Goal: Information Seeking & Learning: Understand process/instructions

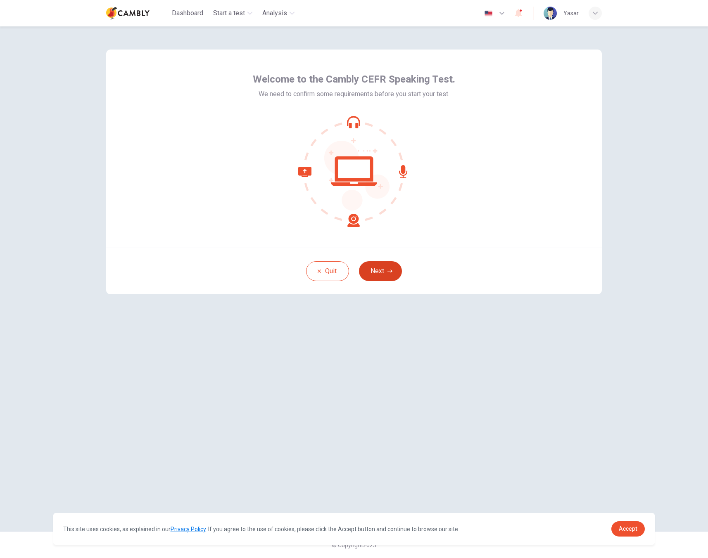
click at [383, 273] on button "Next" at bounding box center [380, 271] width 43 height 20
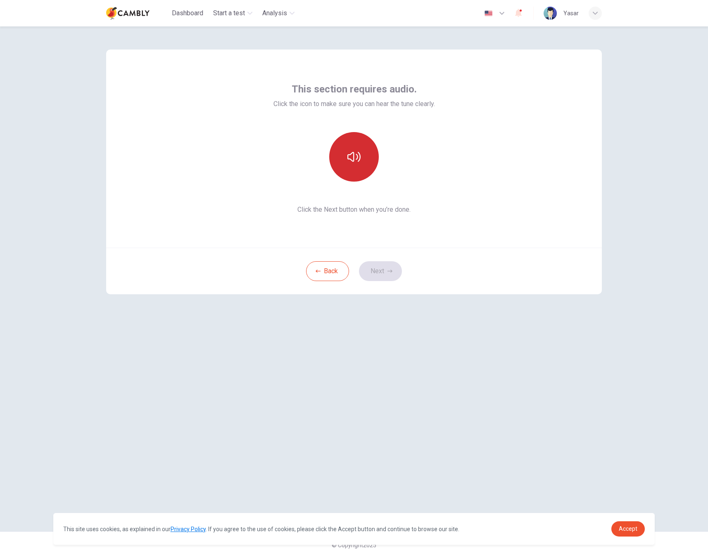
click at [353, 149] on button "button" at bounding box center [354, 157] width 50 height 50
click at [392, 263] on button "Next" at bounding box center [380, 271] width 43 height 20
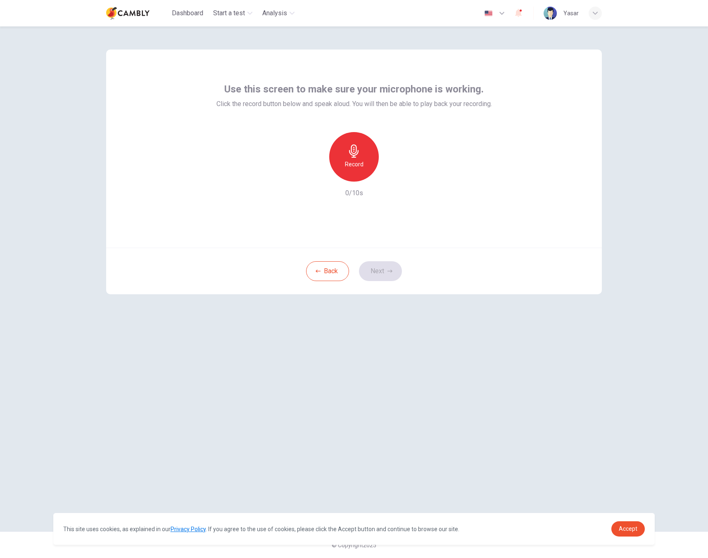
click at [356, 167] on h6 "Record" at bounding box center [354, 164] width 19 height 10
click at [356, 167] on h6 "Stop" at bounding box center [354, 164] width 12 height 10
click at [391, 177] on icon "button" at bounding box center [392, 175] width 8 height 8
click at [318, 178] on icon "button" at bounding box center [315, 174] width 7 height 7
click at [361, 160] on h6 "Record" at bounding box center [354, 164] width 19 height 10
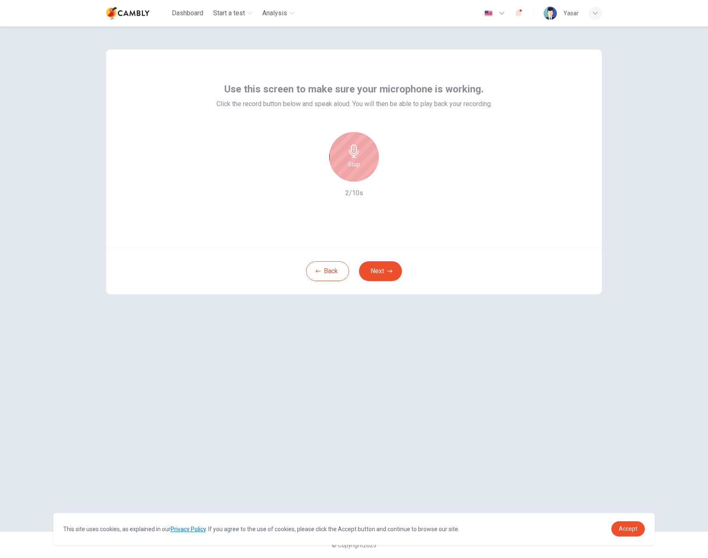
click at [361, 160] on div "Stop" at bounding box center [354, 157] width 50 height 50
click at [394, 174] on icon "button" at bounding box center [392, 175] width 8 height 8
click at [318, 176] on icon "button" at bounding box center [315, 174] width 7 height 7
click at [360, 164] on h6 "Record" at bounding box center [354, 164] width 19 height 10
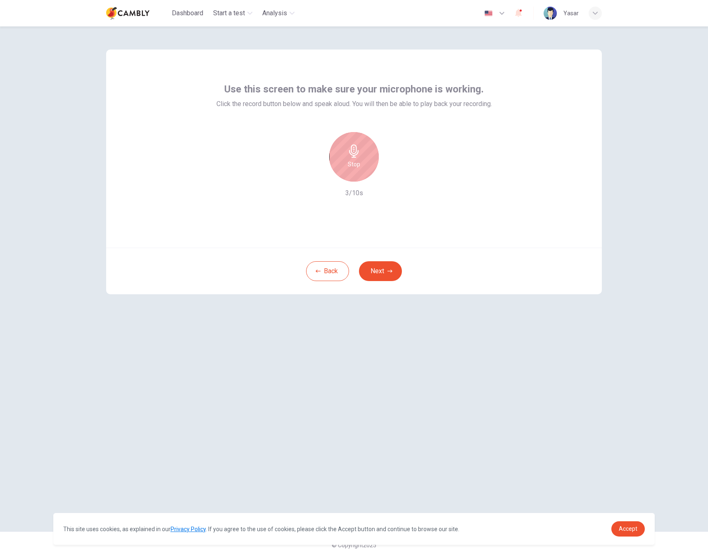
click at [360, 164] on div "Stop" at bounding box center [354, 157] width 50 height 50
click at [398, 176] on div "button" at bounding box center [391, 174] width 13 height 13
click at [392, 177] on icon "button" at bounding box center [392, 175] width 8 height 8
click at [318, 177] on div "button" at bounding box center [315, 174] width 13 height 13
click at [348, 164] on h6 "Record" at bounding box center [354, 164] width 19 height 10
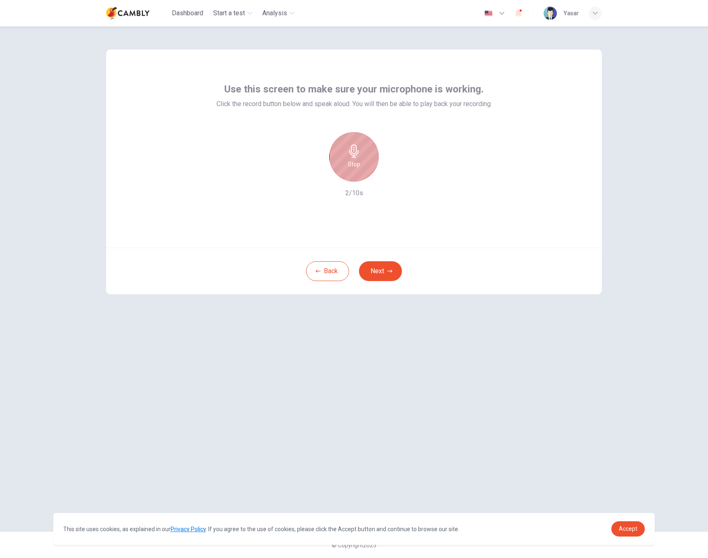
click at [352, 156] on icon "button" at bounding box center [353, 151] width 13 height 13
click at [395, 180] on div "button" at bounding box center [391, 174] width 13 height 13
click at [395, 177] on icon "button" at bounding box center [392, 175] width 8 height 8
click at [322, 176] on div "Record" at bounding box center [353, 157] width 89 height 50
click at [317, 177] on icon "button" at bounding box center [315, 174] width 7 height 7
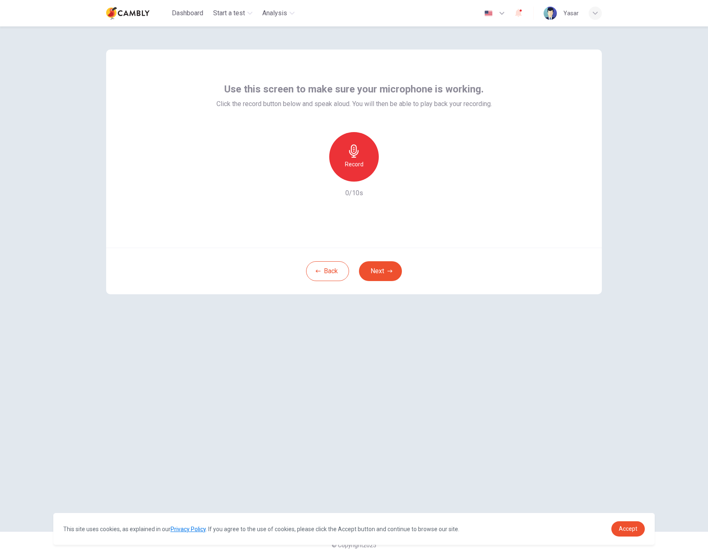
click at [355, 152] on icon "button" at bounding box center [353, 151] width 9 height 13
click at [394, 175] on icon "button" at bounding box center [392, 175] width 8 height 8
click at [314, 176] on icon "button" at bounding box center [315, 174] width 7 height 7
click at [322, 275] on button "Back" at bounding box center [327, 271] width 43 height 20
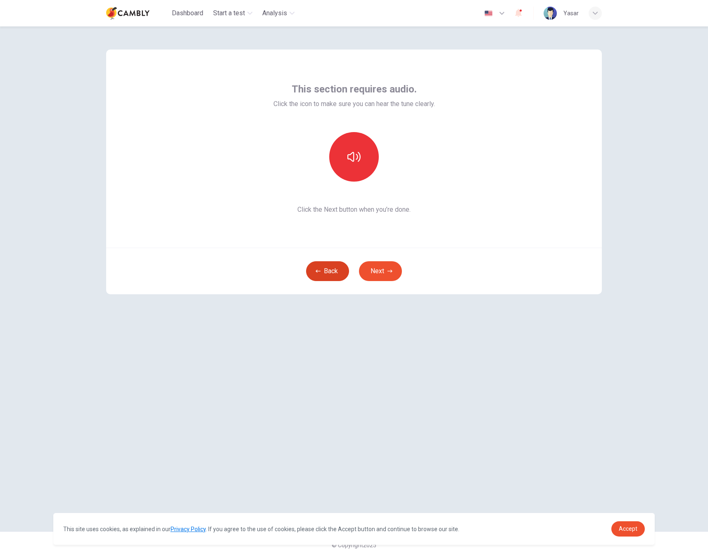
click at [323, 274] on button "Back" at bounding box center [327, 271] width 43 height 20
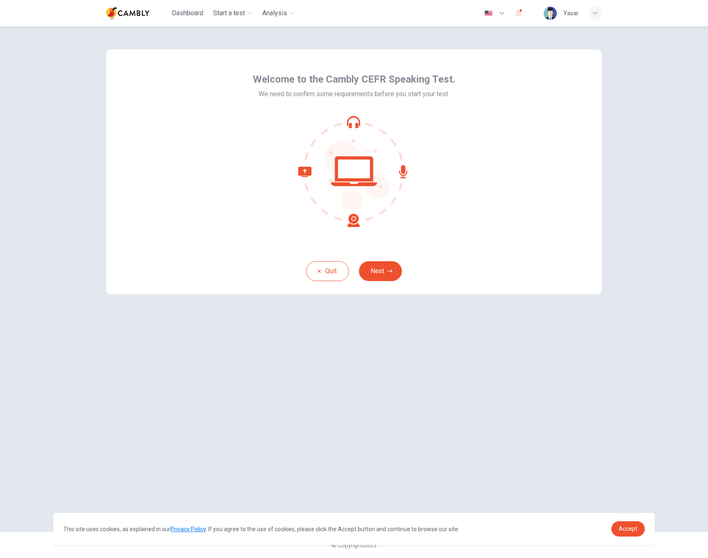
click at [502, 9] on icon "button" at bounding box center [502, 13] width 10 height 10
type input "**"
click at [387, 273] on icon "button" at bounding box center [388, 271] width 5 height 5
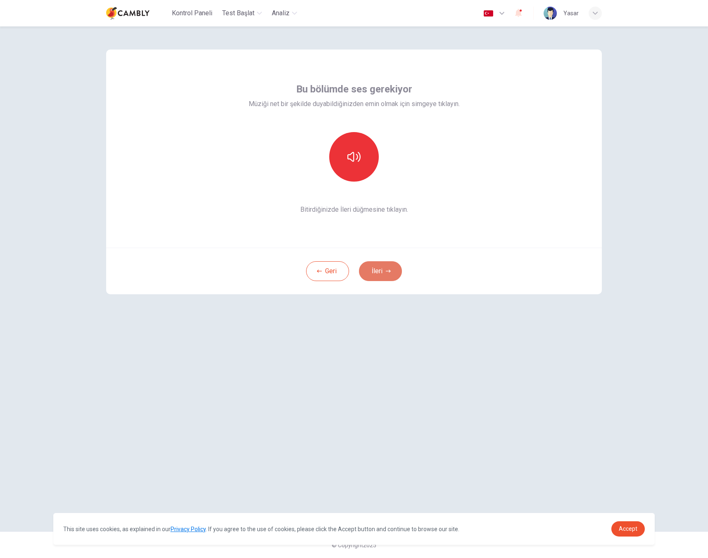
click at [387, 273] on icon "button" at bounding box center [388, 271] width 5 height 5
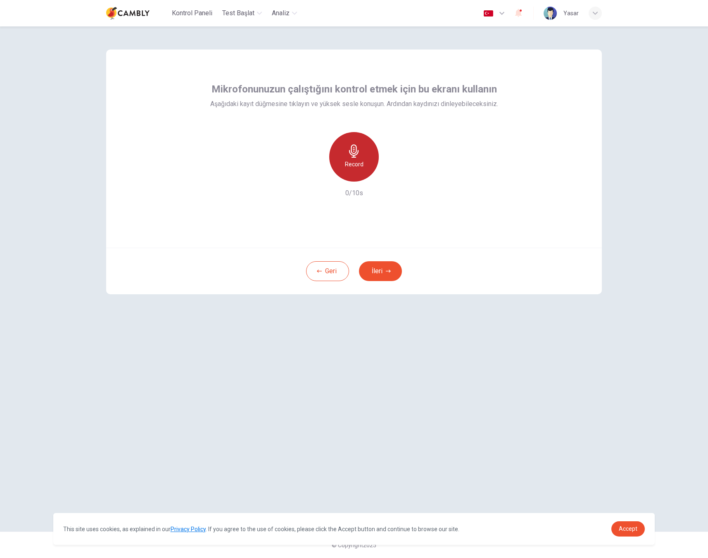
click at [361, 152] on div "Record" at bounding box center [354, 157] width 50 height 50
click at [360, 154] on icon "button" at bounding box center [353, 151] width 13 height 13
click at [396, 173] on div "button" at bounding box center [391, 174] width 13 height 13
click at [315, 175] on icon "button" at bounding box center [315, 175] width 5 height 5
click at [491, 157] on div "Record 0/10s" at bounding box center [354, 165] width 288 height 66
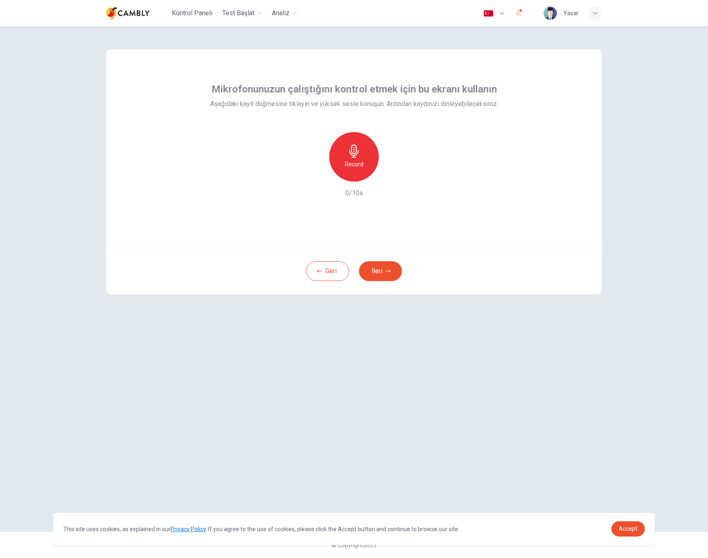
click at [365, 151] on div "Record" at bounding box center [354, 157] width 50 height 50
click at [351, 161] on h6 "Stop" at bounding box center [354, 164] width 12 height 10
click at [398, 179] on div "Record 2/10s" at bounding box center [354, 165] width 288 height 66
click at [395, 178] on icon "button" at bounding box center [392, 175] width 8 height 8
click at [313, 178] on icon "button" at bounding box center [315, 174] width 7 height 7
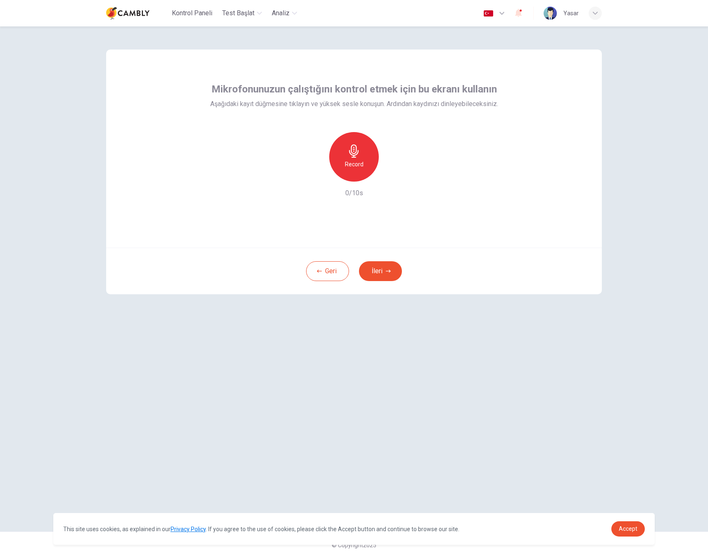
click at [372, 152] on div "Record" at bounding box center [354, 157] width 50 height 50
click at [369, 152] on div "Stop" at bounding box center [354, 157] width 50 height 50
click at [393, 178] on icon "button" at bounding box center [392, 175] width 8 height 8
click at [319, 180] on div "button" at bounding box center [315, 174] width 13 height 13
click at [377, 266] on button "İleri" at bounding box center [380, 271] width 43 height 20
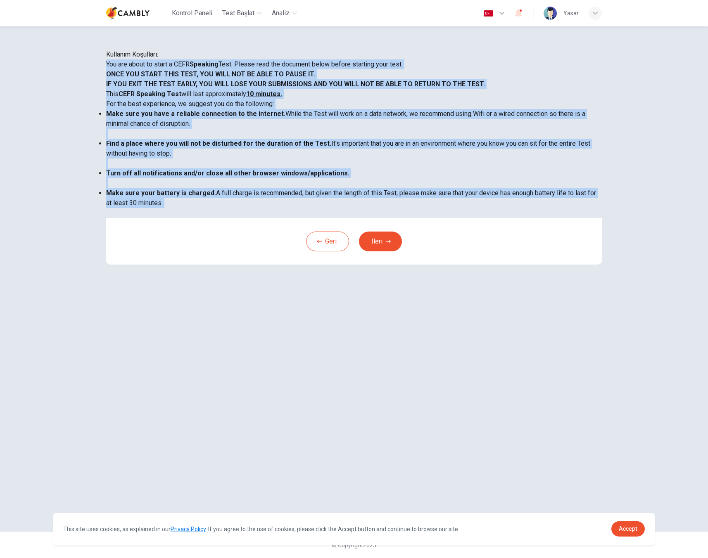
drag, startPoint x: 179, startPoint y: 118, endPoint x: 463, endPoint y: 305, distance: 340.0
click at [463, 218] on div "You are about to start a CEFR Speaking Test. Please read the document below bef…" at bounding box center [354, 138] width 496 height 159
copy div "You are about to start a CEFR Speaking Test. Please read the document below bef…"
click at [329, 251] on button "Geri" at bounding box center [327, 242] width 43 height 20
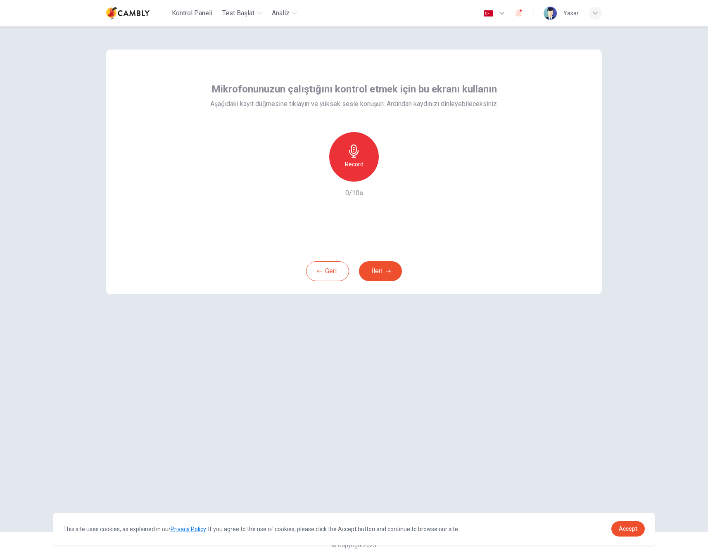
click at [332, 285] on div "[PERSON_NAME] İleri" at bounding box center [354, 271] width 496 height 47
click at [335, 270] on button "Geri" at bounding box center [327, 271] width 43 height 20
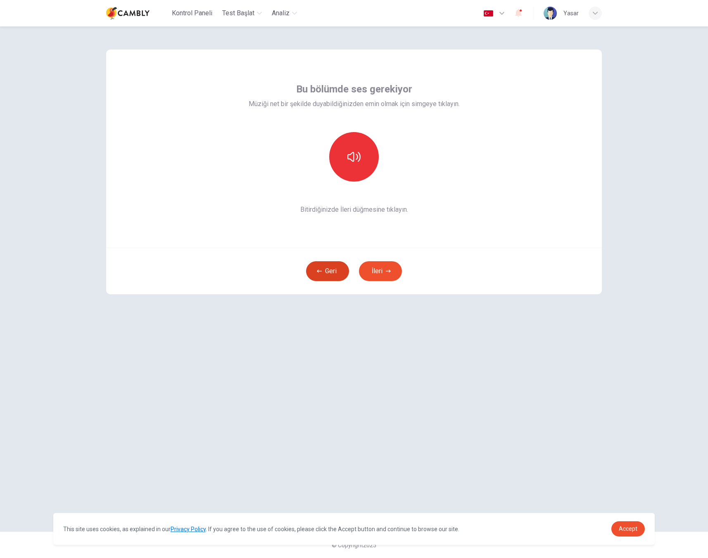
click at [326, 274] on button "Geri" at bounding box center [327, 271] width 43 height 20
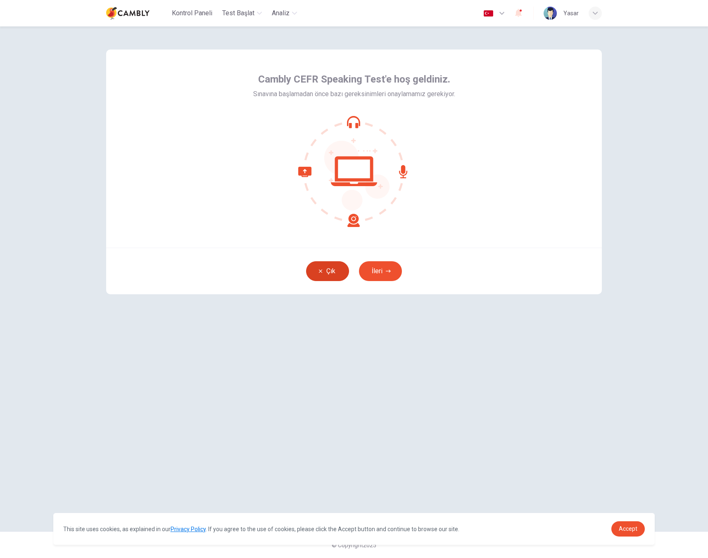
click at [331, 269] on button "Çık" at bounding box center [327, 271] width 43 height 20
click at [194, 10] on span "Kontrol Paneli" at bounding box center [192, 13] width 40 height 10
